Goal: Information Seeking & Learning: Learn about a topic

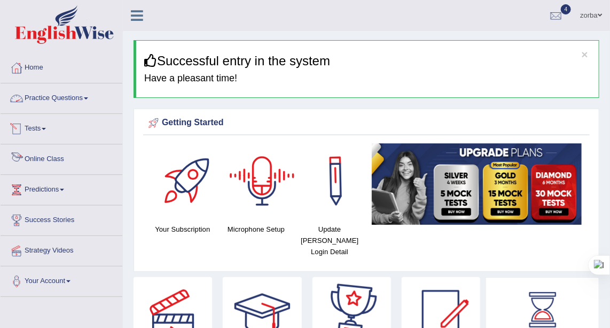
drag, startPoint x: 61, startPoint y: 96, endPoint x: 80, endPoint y: 100, distance: 18.5
click at [61, 95] on link "Practice Questions" at bounding box center [62, 96] width 122 height 27
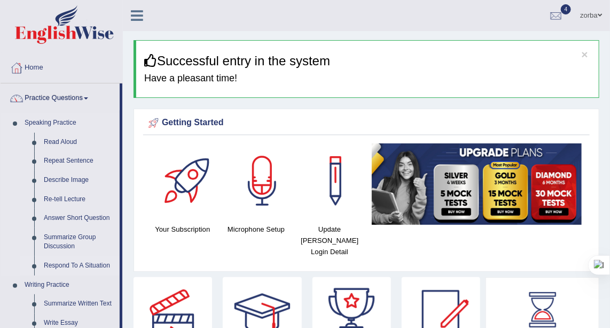
click at [61, 262] on link "Respond To A Situation" at bounding box center [79, 265] width 81 height 19
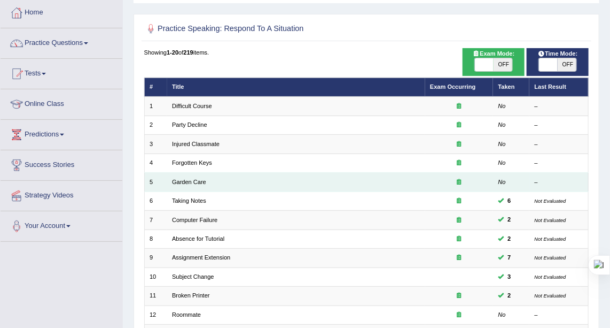
scroll to position [42, 0]
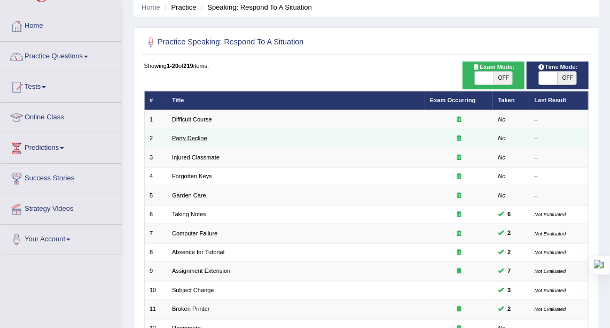
click at [203, 135] on link "Party Decline" at bounding box center [189, 138] width 35 height 6
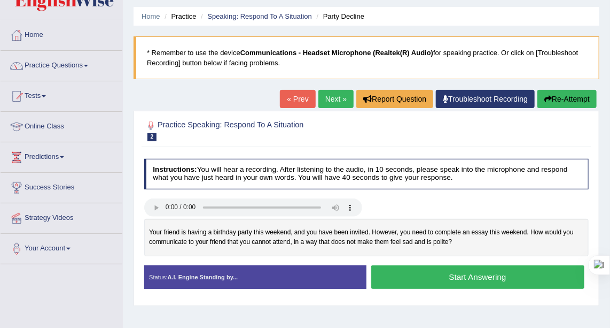
scroll to position [48, 0]
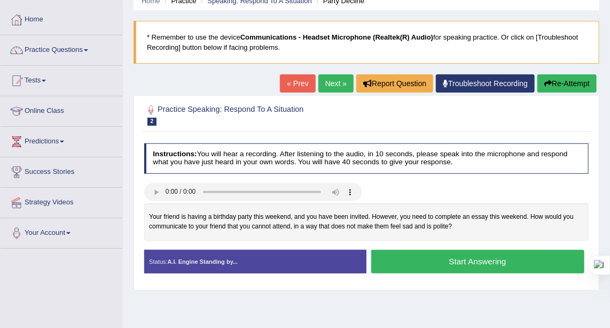
click at [476, 258] on button "Start Answering" at bounding box center [477, 261] width 213 height 23
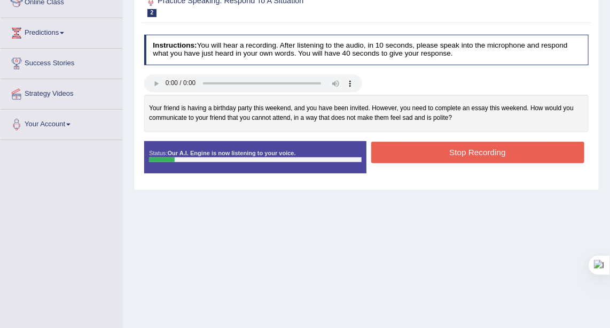
scroll to position [88, 0]
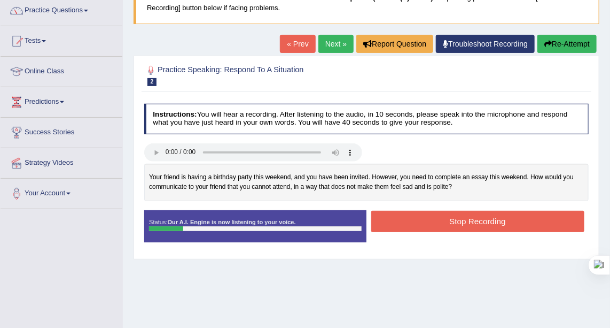
drag, startPoint x: 486, startPoint y: 223, endPoint x: 494, endPoint y: 220, distance: 8.8
click at [486, 222] on button "Stop Recording" at bounding box center [477, 221] width 213 height 21
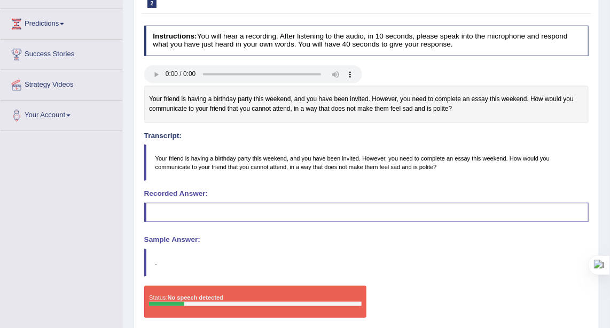
scroll to position [234, 0]
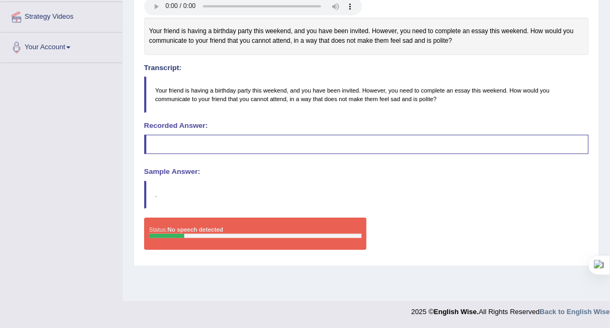
drag, startPoint x: 571, startPoint y: 26, endPoint x: 558, endPoint y: 60, distance: 37.2
click at [572, 26] on div "Your friend is having a birthday party this weekend, and you have been invited.…" at bounding box center [366, 36] width 445 height 37
click at [381, 164] on div "Instructions: You will hear a recording. After listening to the audio, in 10 se…" at bounding box center [366, 107] width 449 height 308
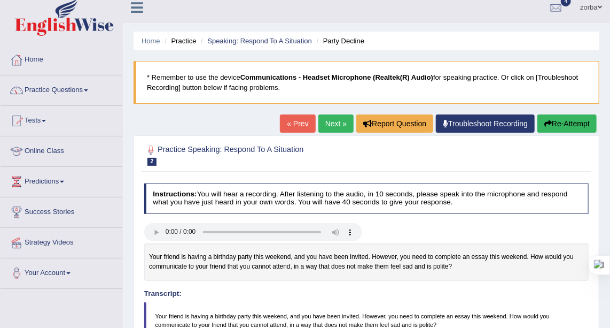
scroll to position [0, 0]
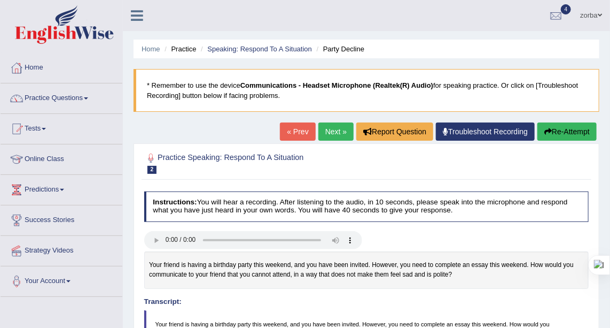
click at [563, 128] on button "Re-Attempt" at bounding box center [567, 131] width 59 height 18
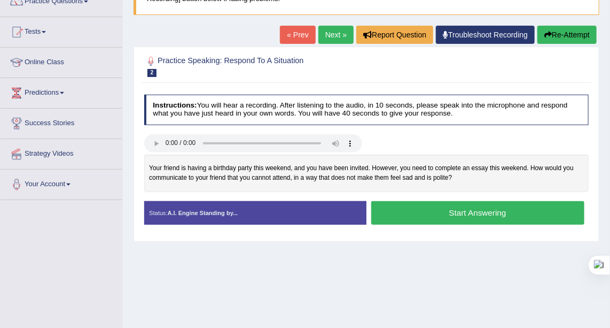
click at [429, 208] on button "Start Answering" at bounding box center [477, 212] width 213 height 23
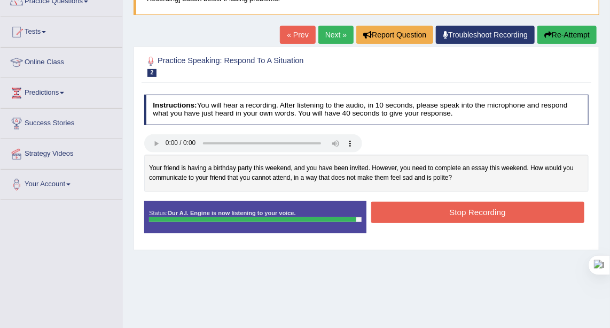
click at [445, 205] on button "Stop Recording" at bounding box center [477, 211] width 213 height 21
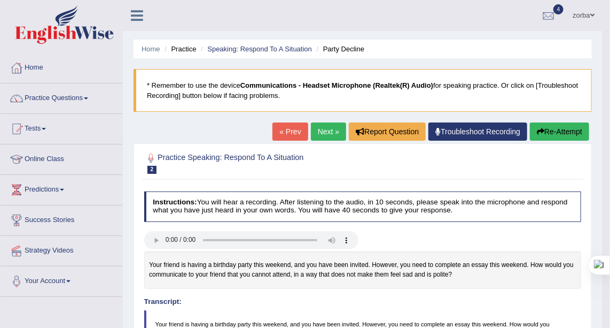
click at [255, 44] on li "Speaking: Respond To A Situation" at bounding box center [255, 49] width 114 height 10
click at [288, 48] on link "Speaking: Respond To A Situation" at bounding box center [259, 49] width 105 height 8
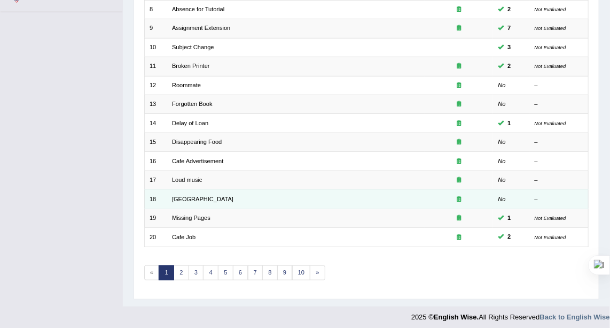
click at [207, 199] on td "[GEOGRAPHIC_DATA]" at bounding box center [296, 199] width 258 height 19
click at [202, 196] on link "Noisy Library" at bounding box center [202, 199] width 61 height 6
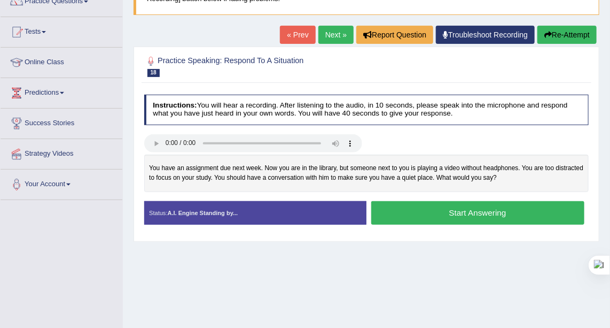
scroll to position [97, 0]
drag, startPoint x: 480, startPoint y: 210, endPoint x: 489, endPoint y: 212, distance: 8.7
click at [481, 209] on button "Start Answering" at bounding box center [477, 212] width 213 height 23
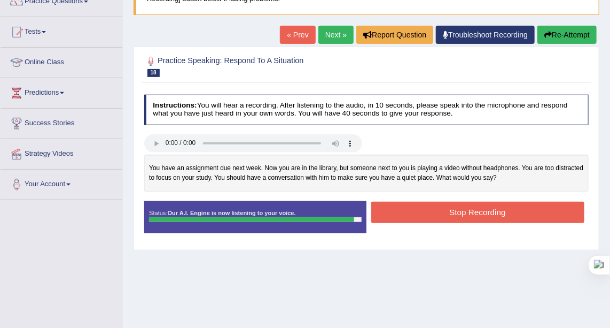
click at [440, 210] on button "Stop Recording" at bounding box center [477, 211] width 213 height 21
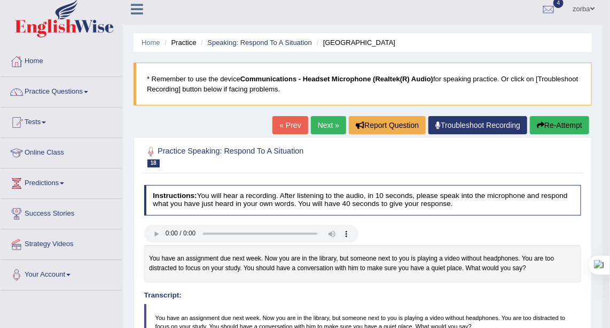
scroll to position [0, 0]
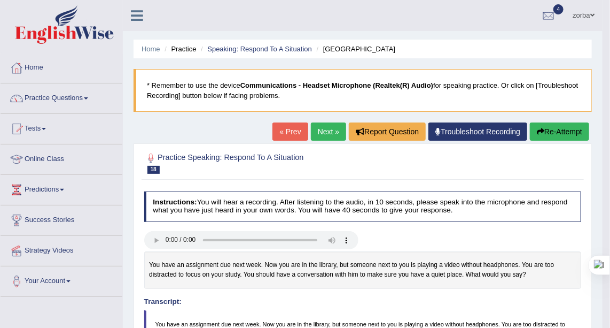
click at [329, 130] on link "Next »" at bounding box center [328, 131] width 35 height 18
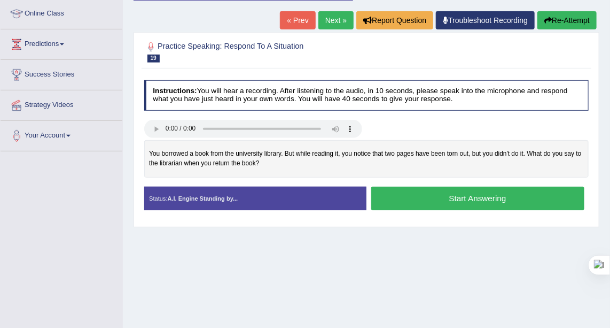
click at [466, 194] on button "Start Answering" at bounding box center [477, 197] width 213 height 23
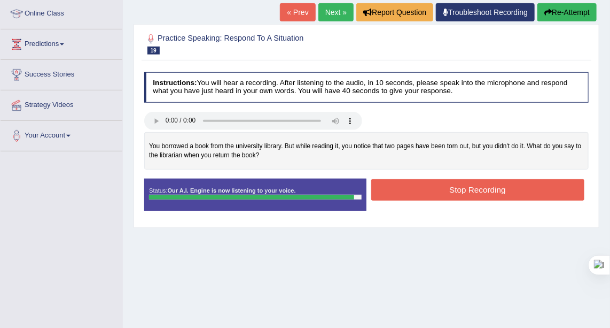
click at [484, 190] on button "Stop Recording" at bounding box center [477, 189] width 213 height 21
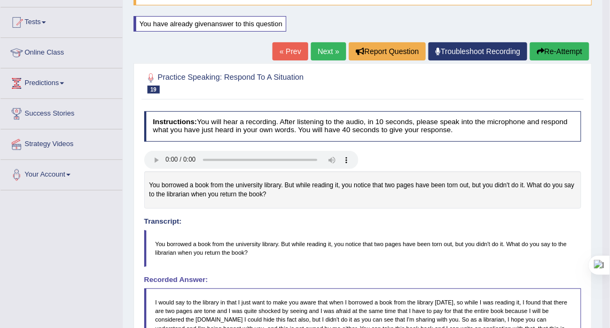
scroll to position [78, 0]
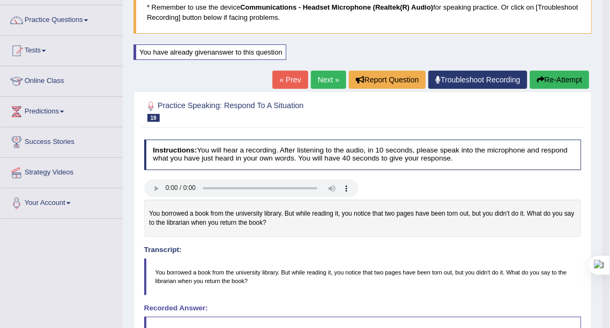
click at [570, 78] on button "Re-Attempt" at bounding box center [559, 80] width 59 height 18
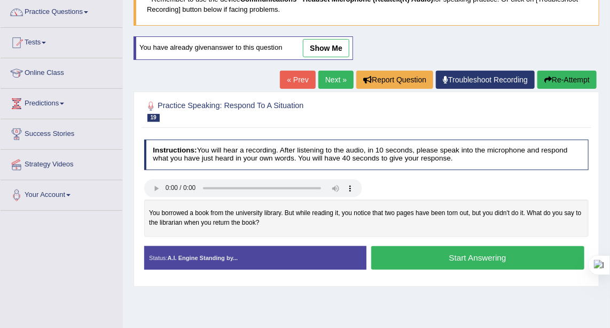
click at [504, 249] on button "Start Answering" at bounding box center [477, 257] width 213 height 23
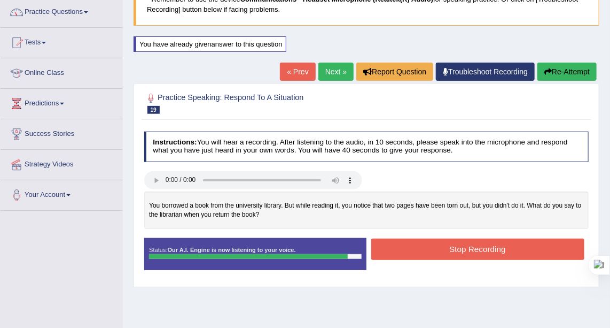
click at [434, 242] on button "Stop Recording" at bounding box center [477, 248] width 213 height 21
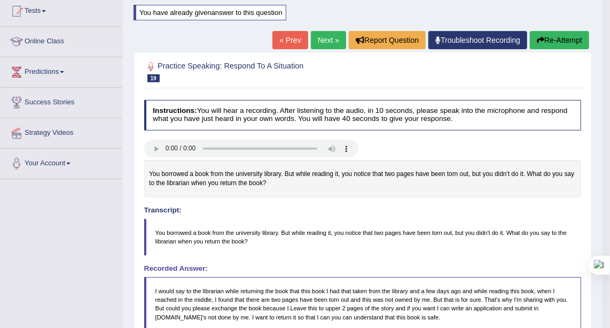
scroll to position [394, 0]
